Goal: Transaction & Acquisition: Purchase product/service

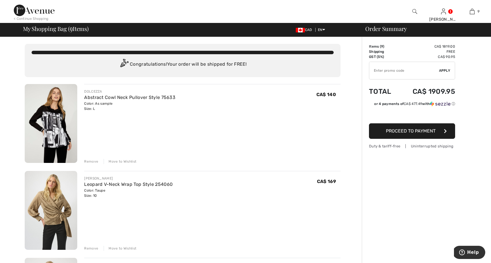
click at [90, 161] on div "Remove" at bounding box center [91, 161] width 14 height 5
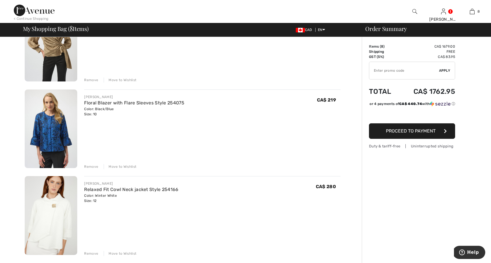
scroll to position [94, 0]
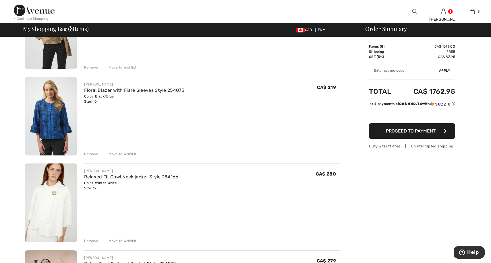
click at [90, 153] on div "Remove" at bounding box center [91, 154] width 14 height 5
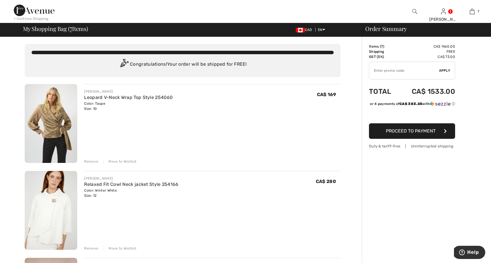
scroll to position [0, 0]
click at [53, 126] on img at bounding box center [51, 123] width 53 height 79
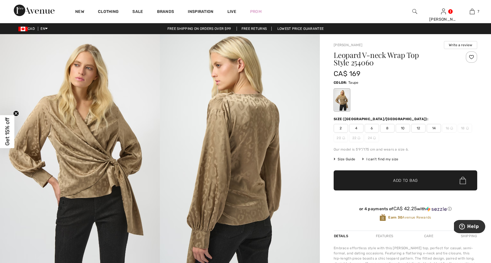
scroll to position [1, 0]
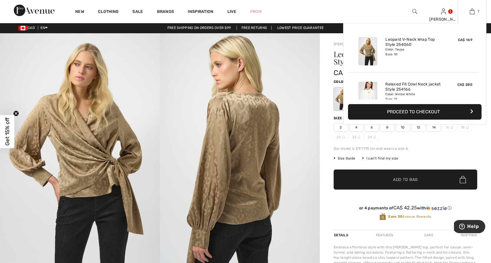
click at [471, 13] on img at bounding box center [472, 11] width 5 height 7
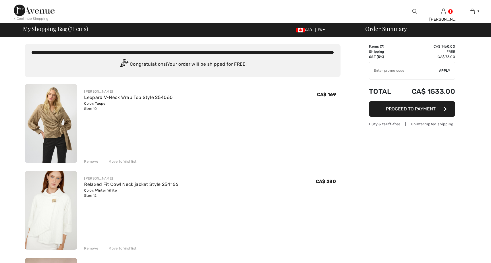
checkbox input "true"
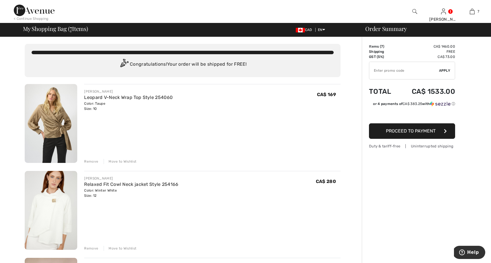
click at [52, 222] on img at bounding box center [51, 210] width 53 height 79
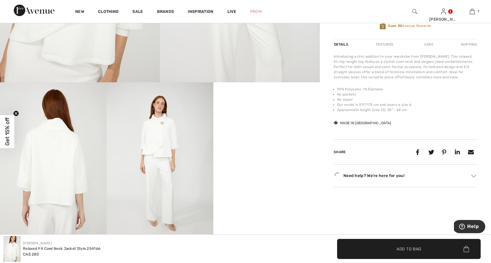
scroll to position [193, 0]
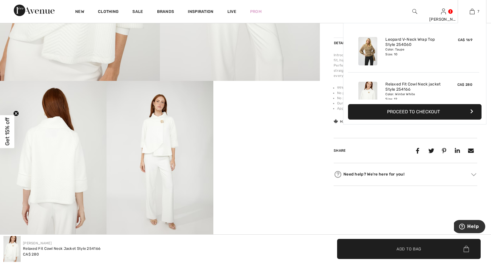
click at [475, 6] on div "7 Added to Bag Joseph Ribkoff Leopard V-neck Wrap Top Style 254060 CA$ 169 Colo…" at bounding box center [472, 11] width 29 height 23
click at [472, 13] on img at bounding box center [472, 11] width 5 height 7
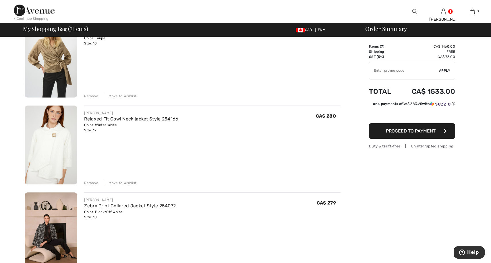
scroll to position [68, 0]
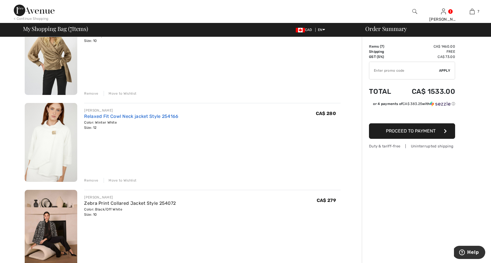
click at [110, 115] on link "Relaxed Fit Cowl Neck jacket Style 254166" at bounding box center [131, 116] width 94 height 5
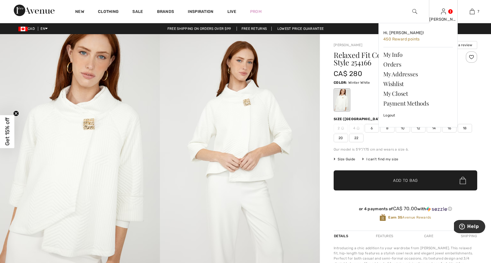
click at [404, 129] on div "Hi, Anne! 450 Reward points My Info Orders My Addresses Wishlist My Closet Paym…" at bounding box center [415, 79] width 86 height 112
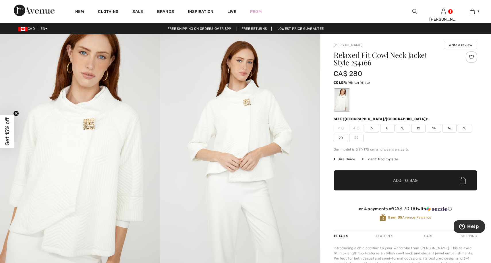
click at [403, 127] on span "10" at bounding box center [403, 128] width 14 height 9
click at [399, 181] on span "Add to Bag" at bounding box center [405, 181] width 25 height 6
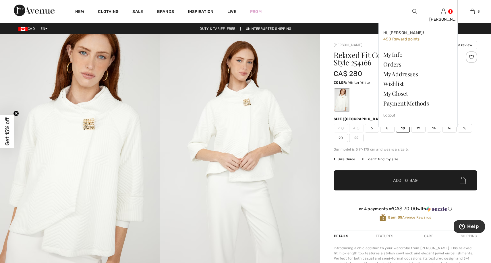
click at [446, 16] on div "Anne Hi, Anne! 450 Reward points My Info Orders My Addresses Wishlist My Closet…" at bounding box center [443, 11] width 29 height 23
click at [446, 11] on link at bounding box center [443, 11] width 5 height 5
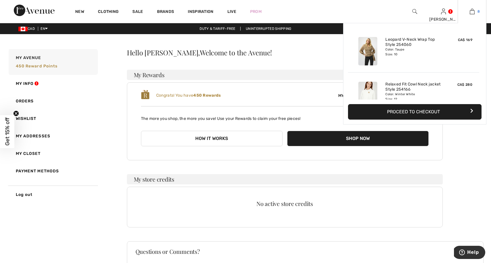
click at [472, 13] on img at bounding box center [472, 11] width 5 height 7
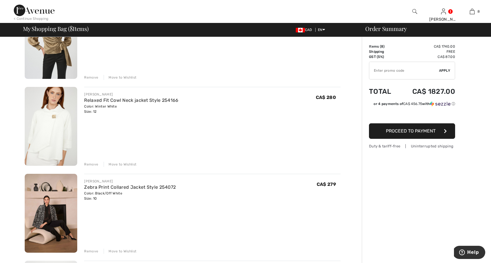
scroll to position [96, 0]
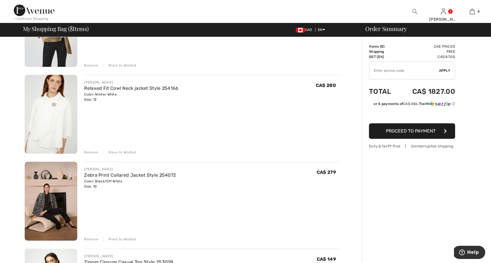
click at [93, 152] on div "Remove" at bounding box center [91, 152] width 14 height 5
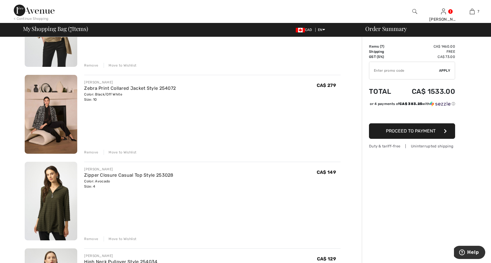
click at [53, 115] on img at bounding box center [51, 114] width 53 height 79
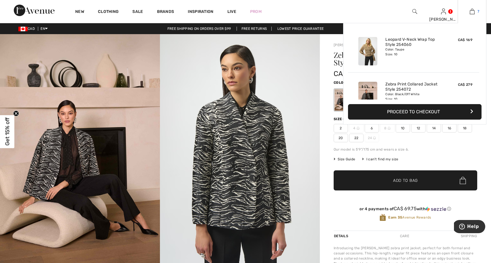
click at [473, 11] on img at bounding box center [472, 11] width 5 height 7
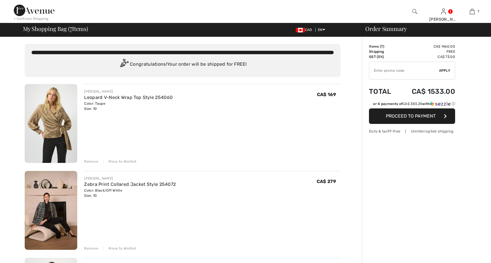
checkbox input "true"
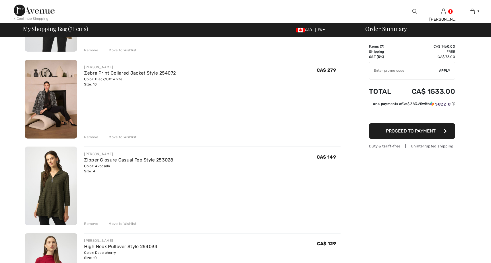
scroll to position [113, 0]
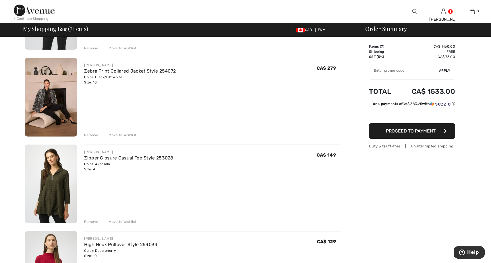
click at [91, 136] on div "Remove" at bounding box center [91, 135] width 14 height 5
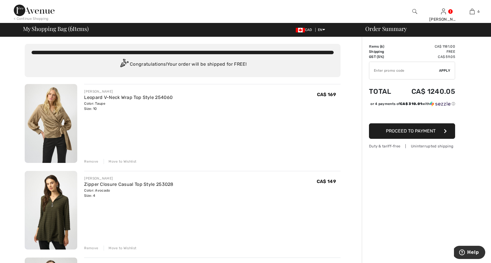
scroll to position [0, 0]
click at [34, 17] on div "< Continue Shopping" at bounding box center [31, 18] width 35 height 5
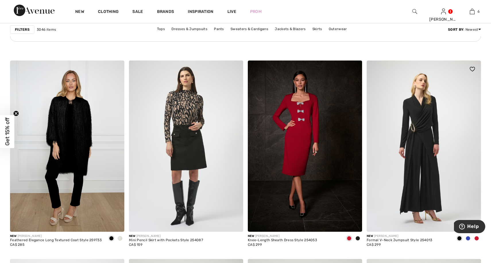
scroll to position [2433, 0]
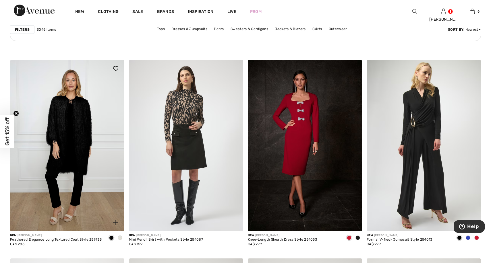
click at [120, 236] on span at bounding box center [120, 238] width 5 height 5
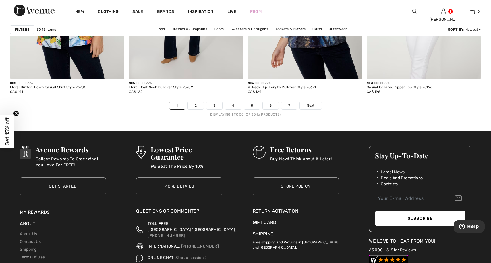
scroll to position [2984, 0]
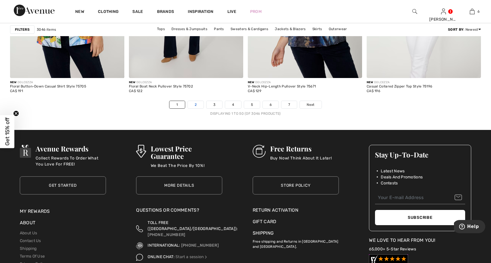
click at [194, 103] on link "2" at bounding box center [196, 104] width 16 height 7
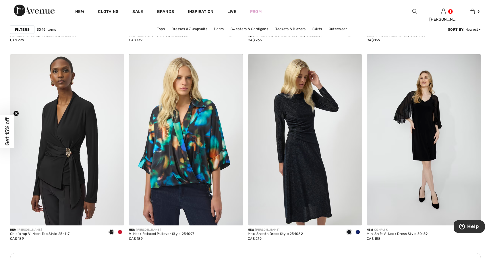
scroll to position [2163, 0]
click at [357, 232] on span at bounding box center [358, 232] width 5 height 5
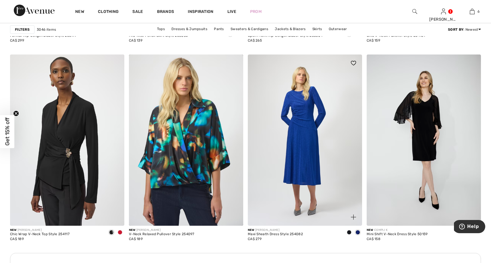
click at [311, 159] on img at bounding box center [305, 141] width 114 height 172
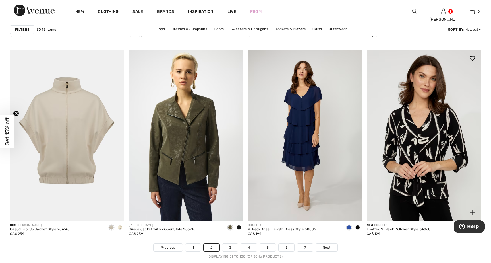
scroll to position [2844, 0]
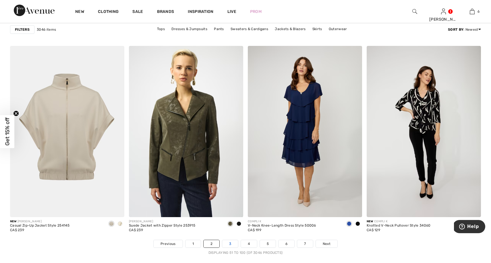
click at [233, 244] on link "3" at bounding box center [230, 243] width 16 height 7
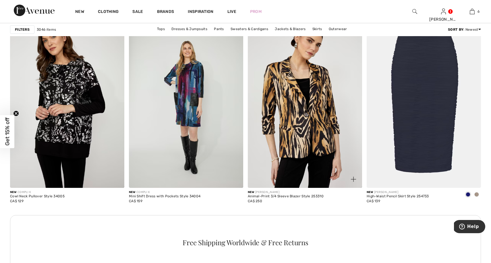
scroll to position [659, 0]
click at [477, 194] on span at bounding box center [477, 194] width 5 height 5
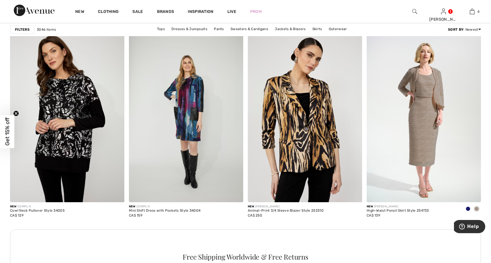
scroll to position [645, 0]
click at [467, 208] on span at bounding box center [468, 209] width 5 height 5
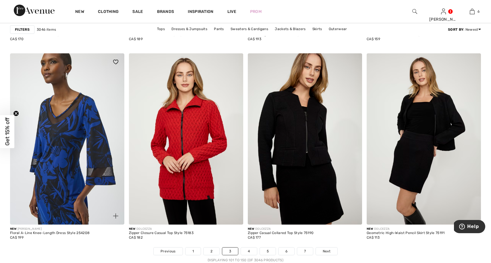
scroll to position [2837, 0]
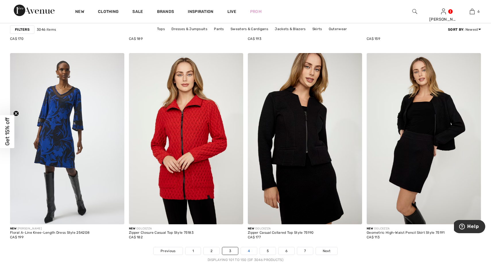
click at [248, 251] on link "4" at bounding box center [249, 251] width 16 height 7
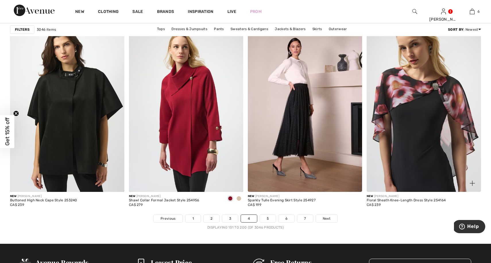
scroll to position [2870, 0]
click at [419, 115] on img at bounding box center [424, 107] width 114 height 172
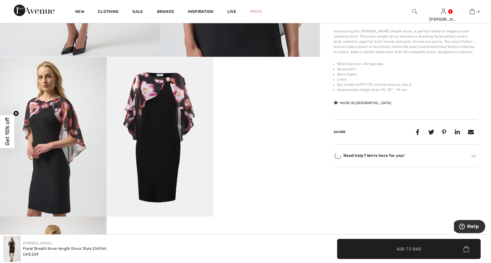
scroll to position [223, 0]
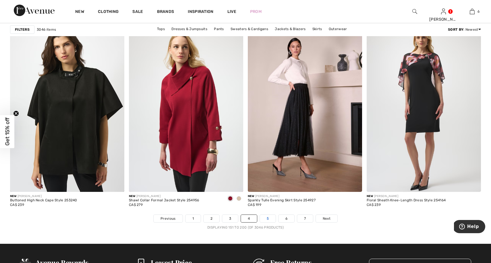
click at [267, 219] on link "5" at bounding box center [268, 218] width 16 height 7
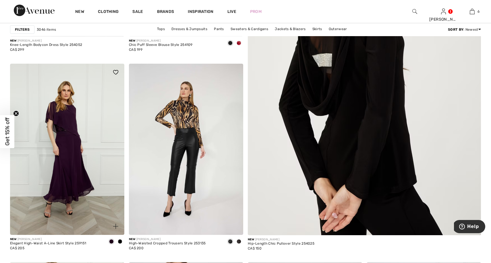
scroll to position [220, 0]
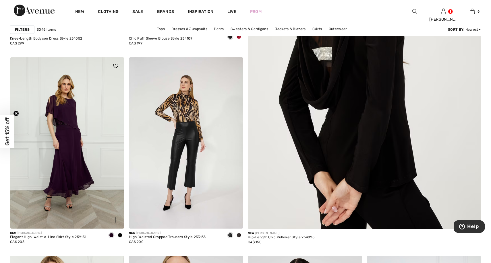
click at [65, 161] on img at bounding box center [67, 143] width 114 height 172
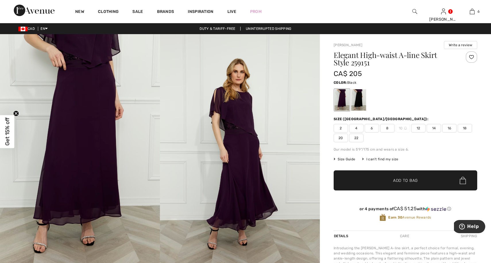
click at [357, 102] on div at bounding box center [358, 100] width 15 height 22
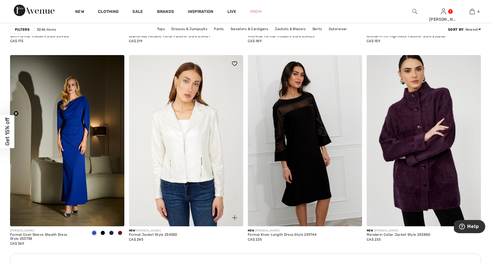
scroll to position [1290, 0]
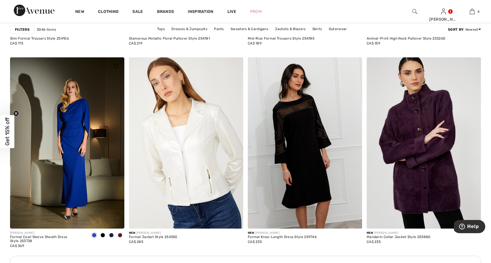
click at [120, 235] on span at bounding box center [120, 235] width 5 height 5
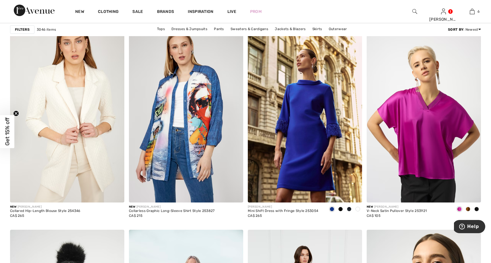
scroll to position [1992, 0]
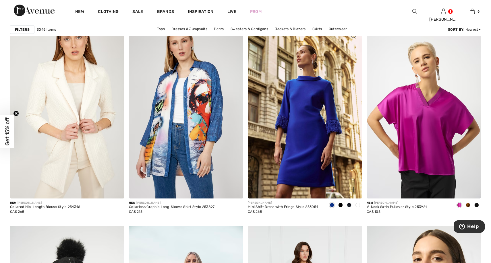
click at [340, 206] on span at bounding box center [340, 205] width 5 height 5
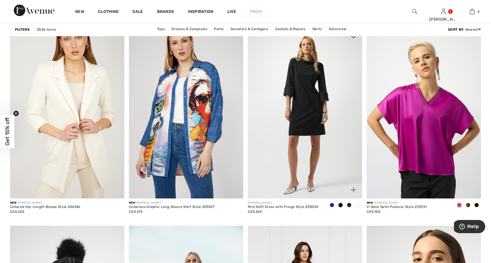
click at [350, 205] on span at bounding box center [349, 205] width 5 height 5
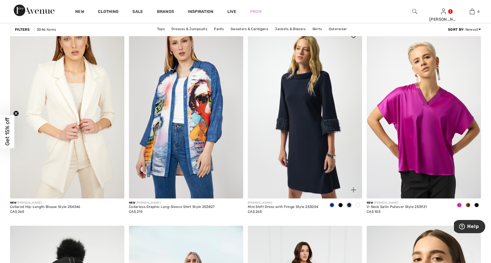
click at [358, 205] on span at bounding box center [358, 205] width 5 height 5
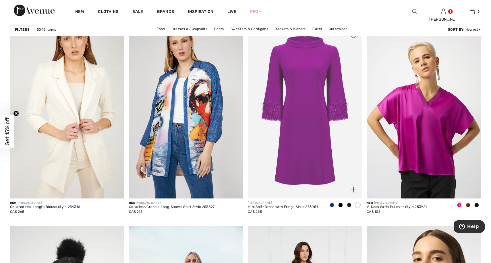
click at [332, 205] on span at bounding box center [332, 205] width 5 height 5
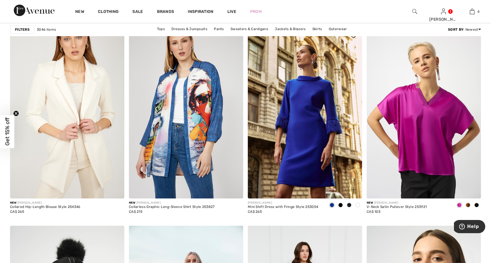
click at [359, 205] on span at bounding box center [358, 205] width 5 height 5
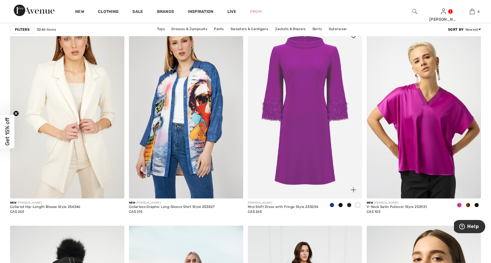
click at [311, 129] on img at bounding box center [305, 113] width 114 height 172
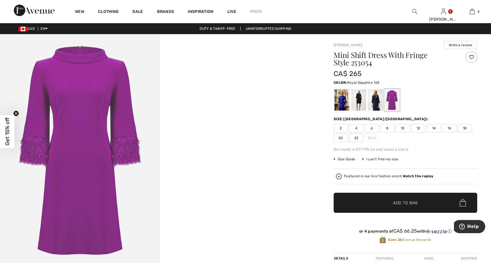
click at [340, 100] on div at bounding box center [342, 100] width 15 height 22
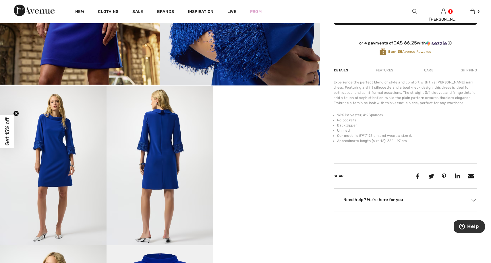
scroll to position [191, 0]
